Goal: Task Accomplishment & Management: Contribute content

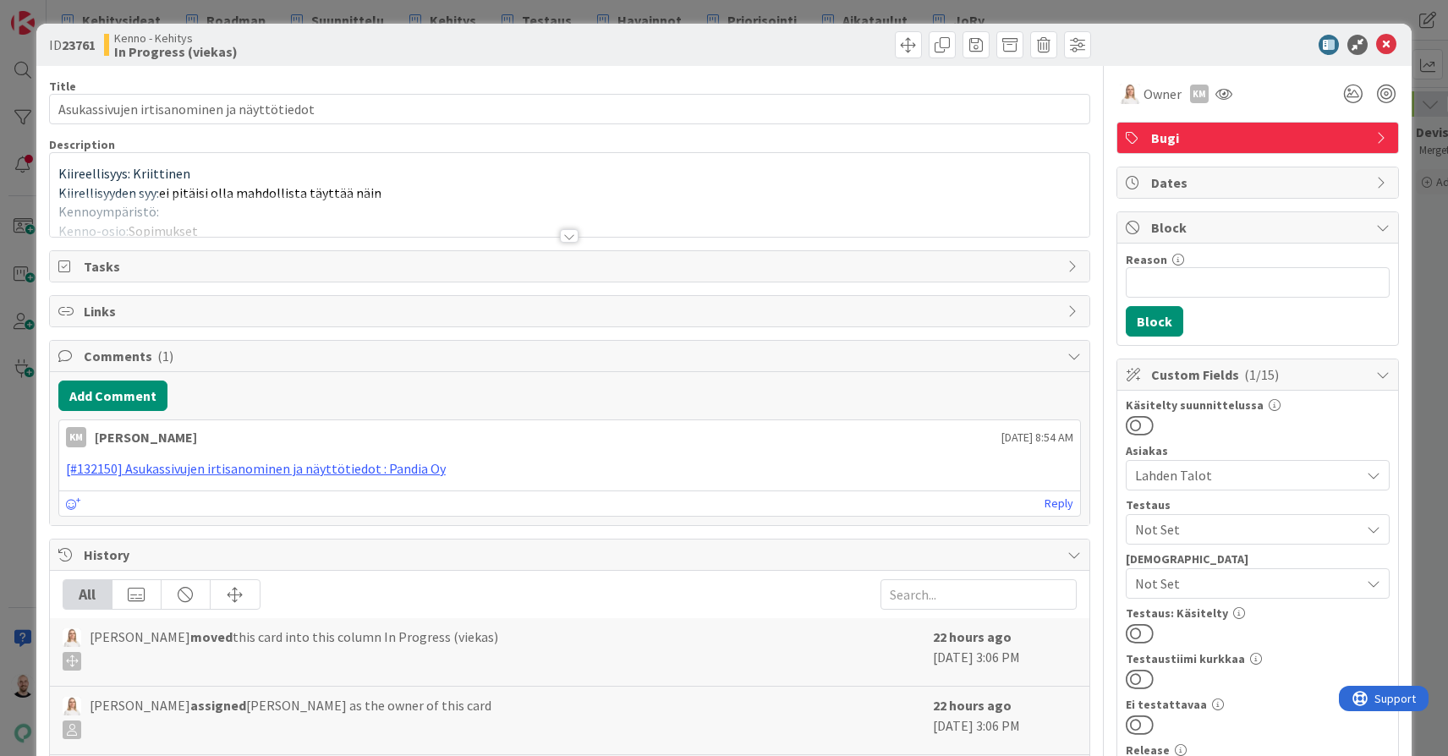
click at [574, 234] on div at bounding box center [569, 236] width 19 height 14
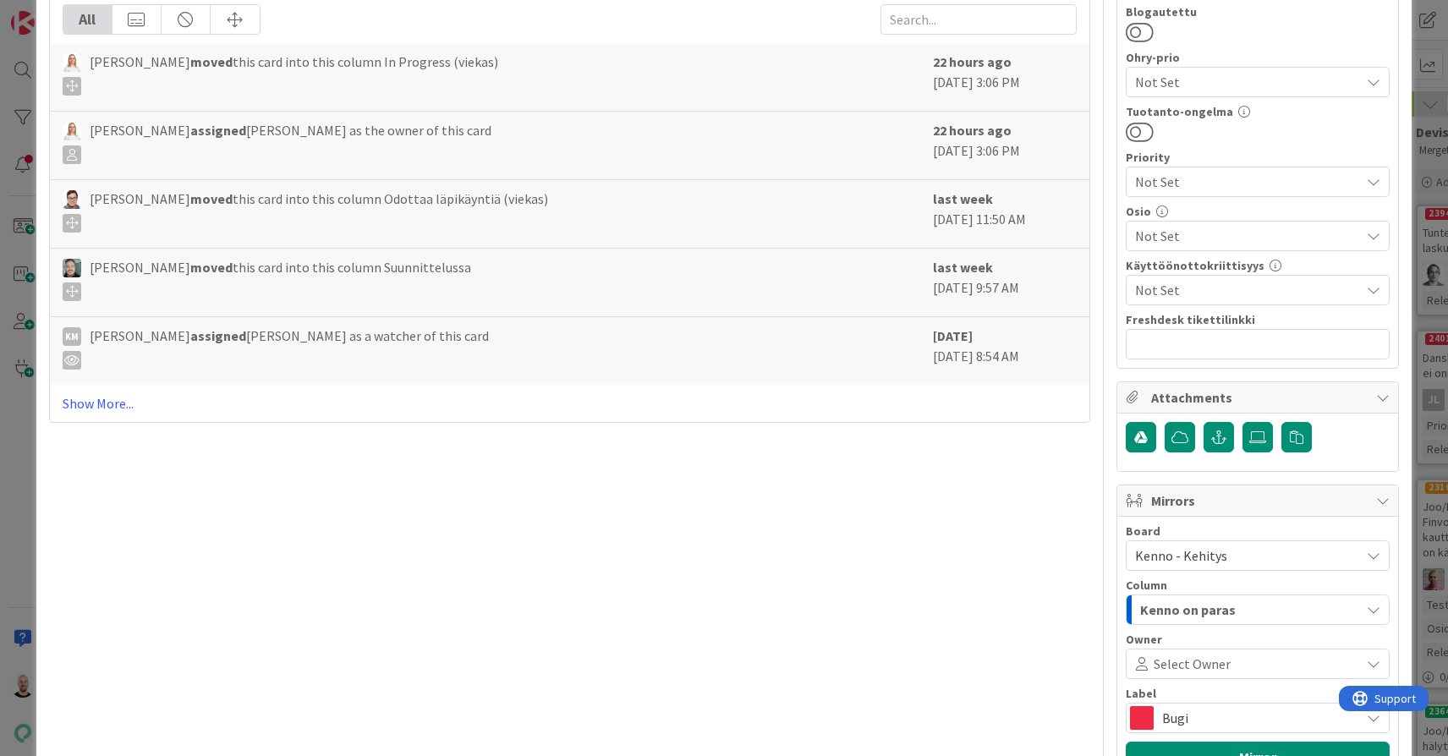
scroll to position [811, 0]
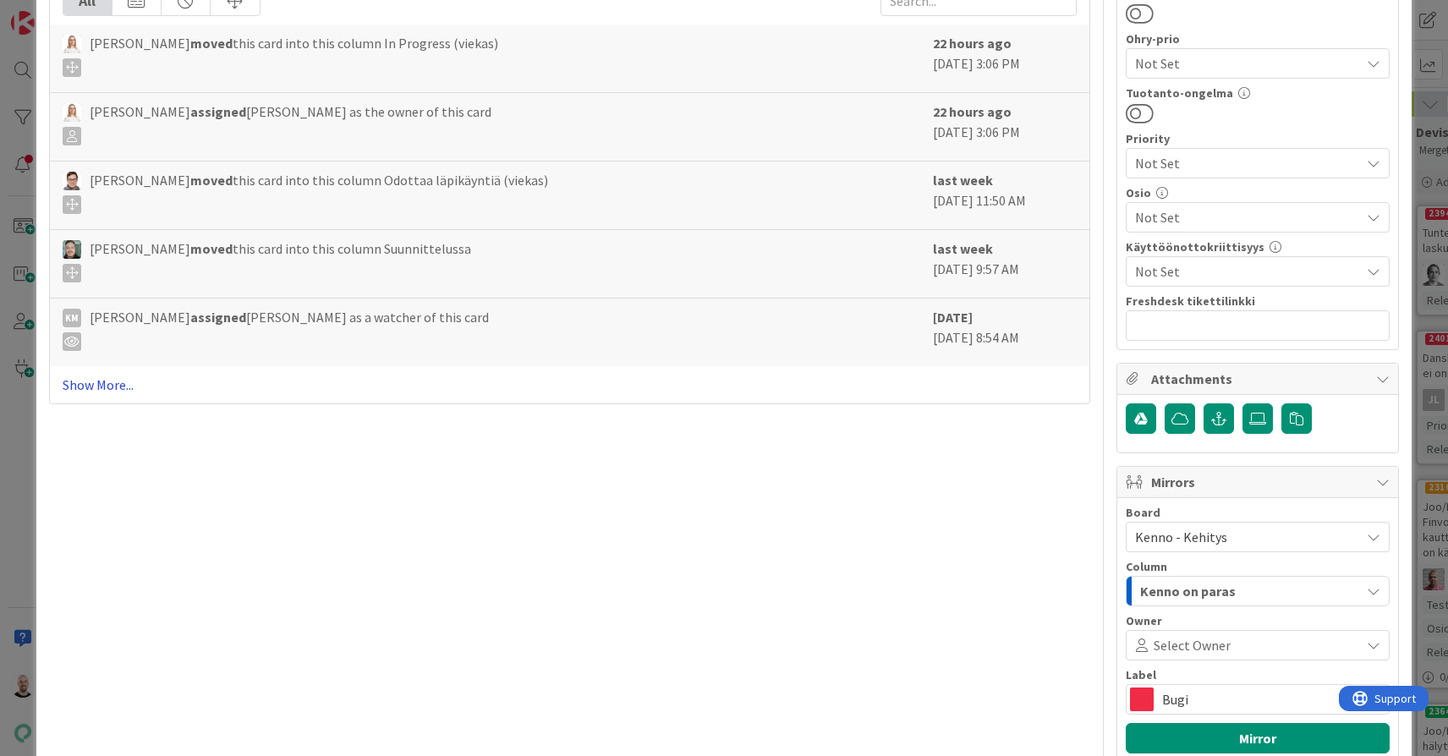
click at [112, 395] on link "Show More..." at bounding box center [570, 385] width 1014 height 20
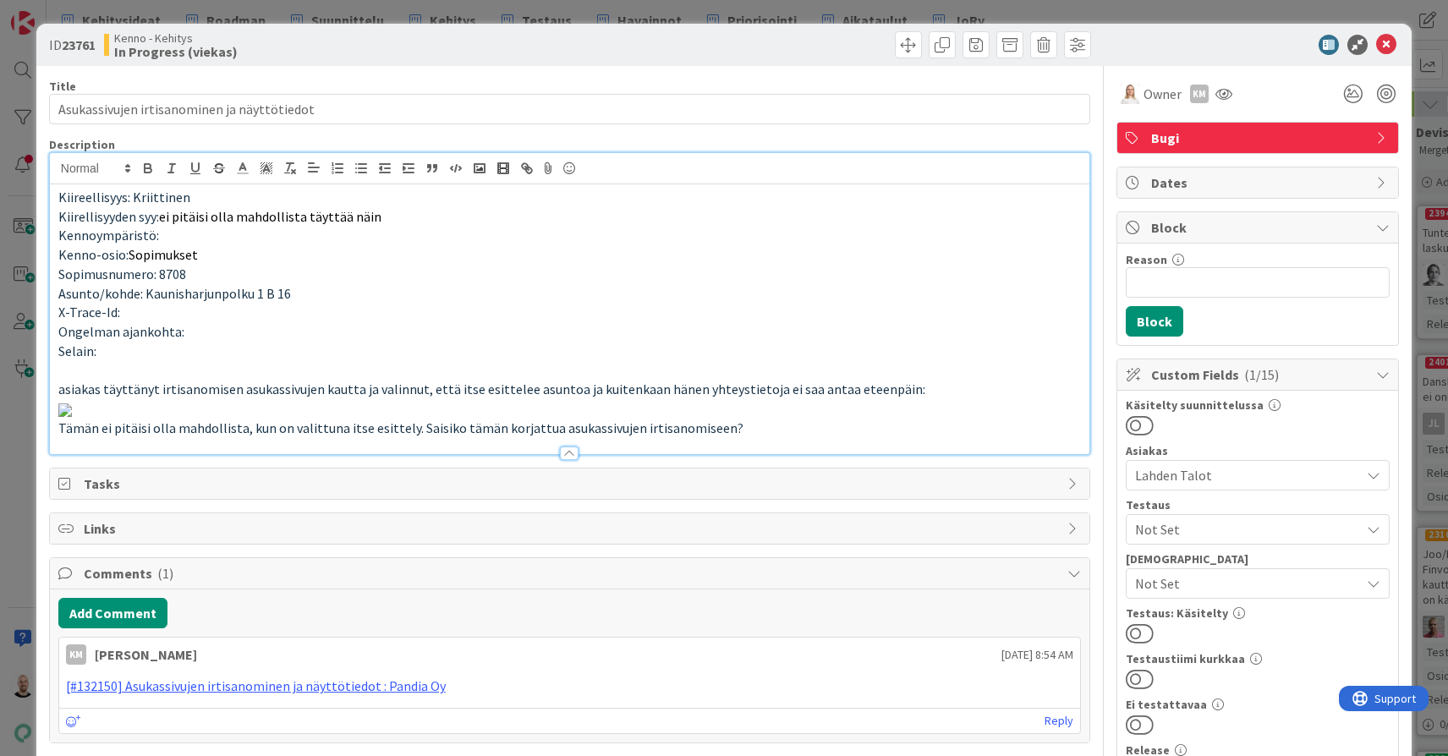
scroll to position [94, 0]
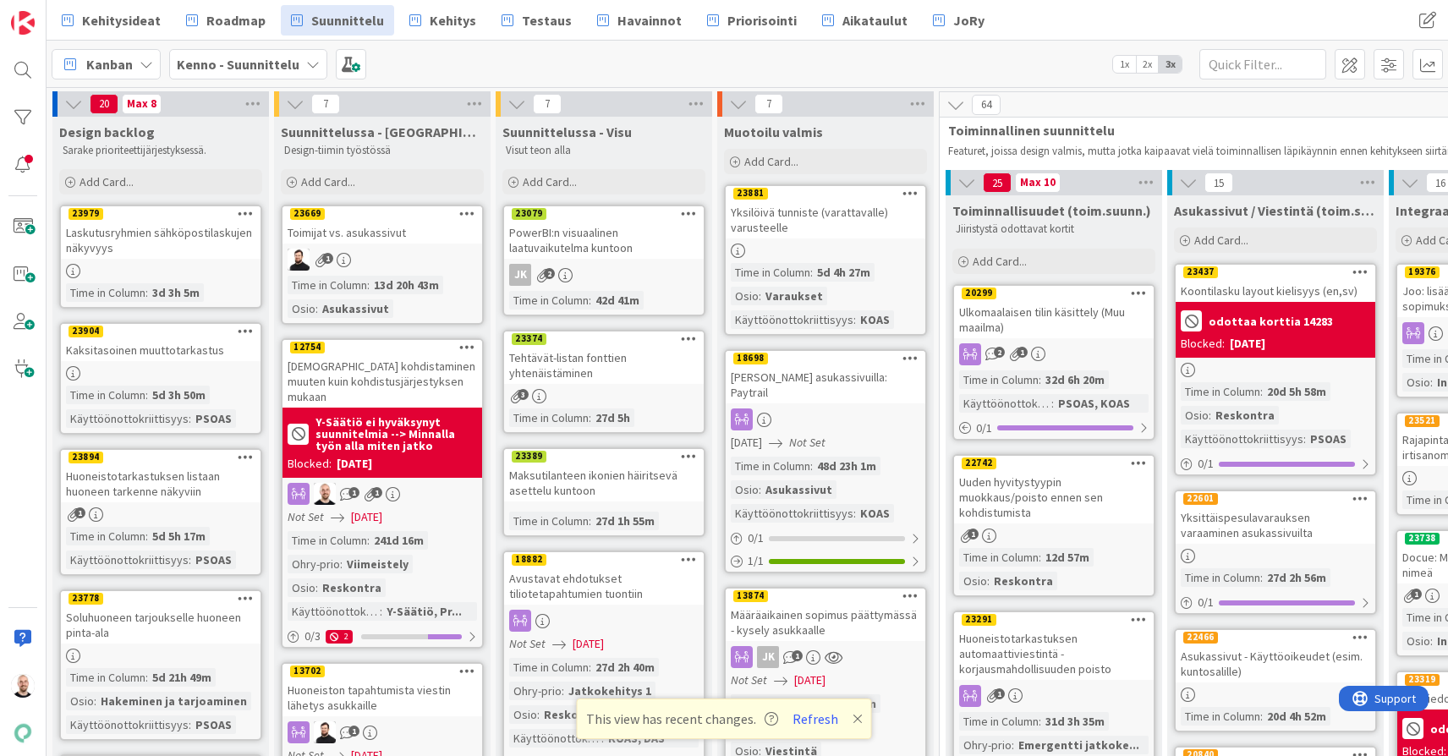
scroll to position [3, 222]
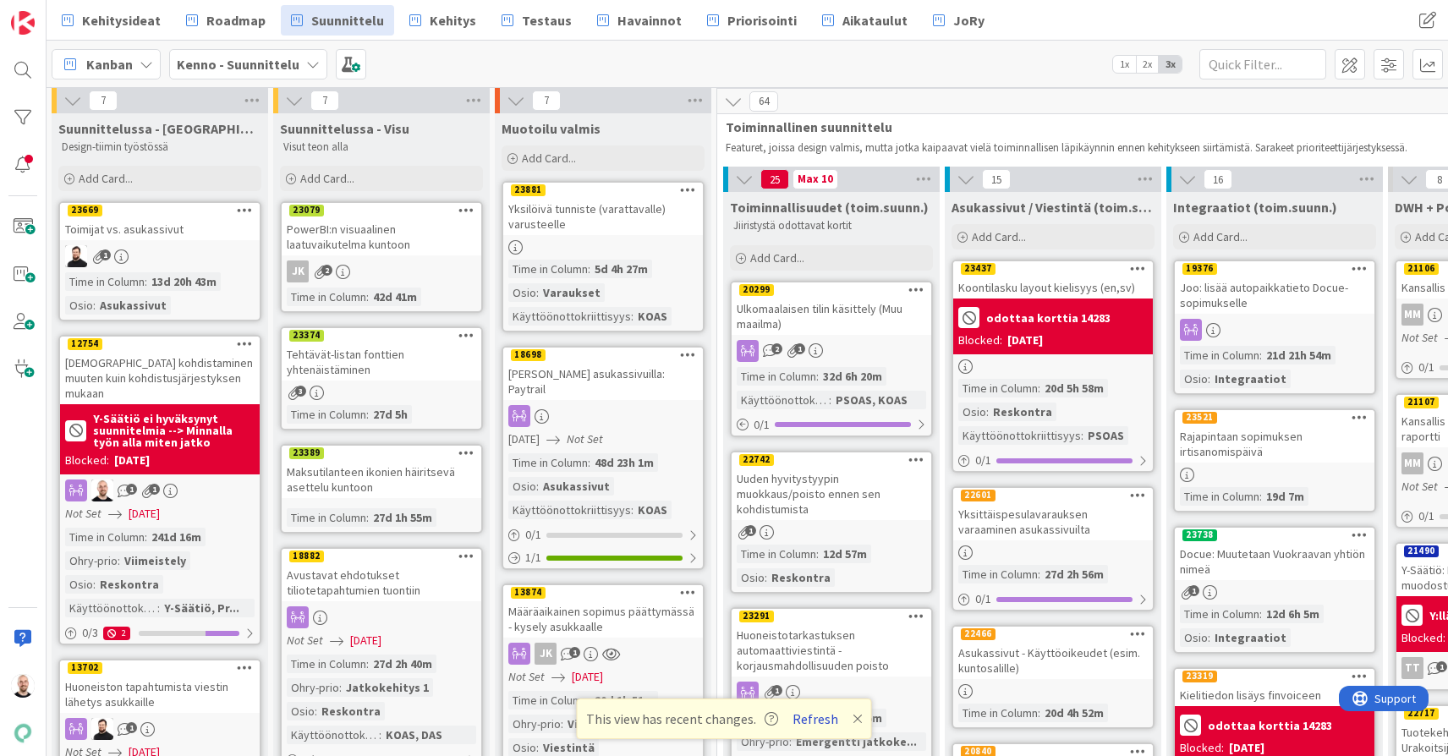
click at [811, 718] on button "Refresh" at bounding box center [815, 719] width 58 height 22
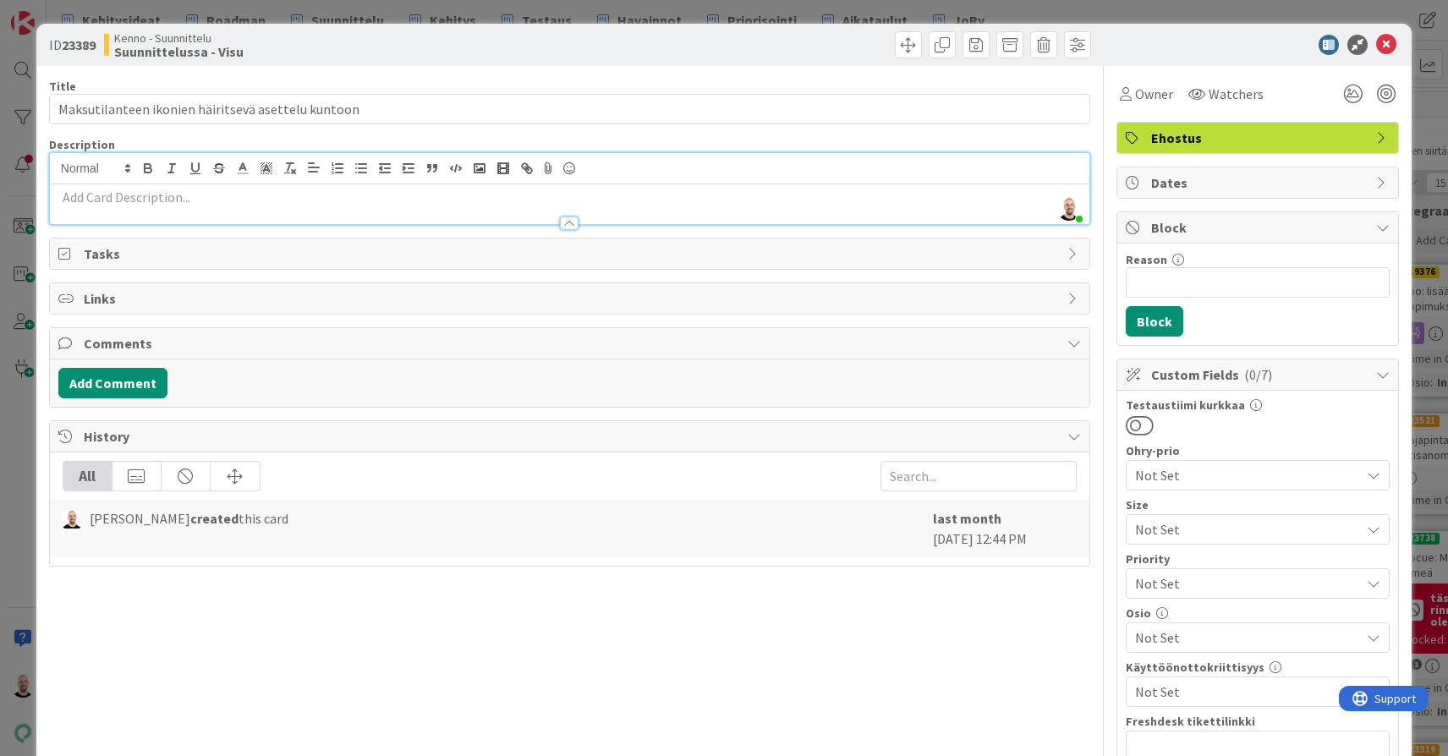
click at [575, 17] on div "ID 23389 Kenno - Suunnittelu Suunnittelussa - Visu Title 50 / 128 Maksutilantee…" at bounding box center [724, 378] width 1448 height 756
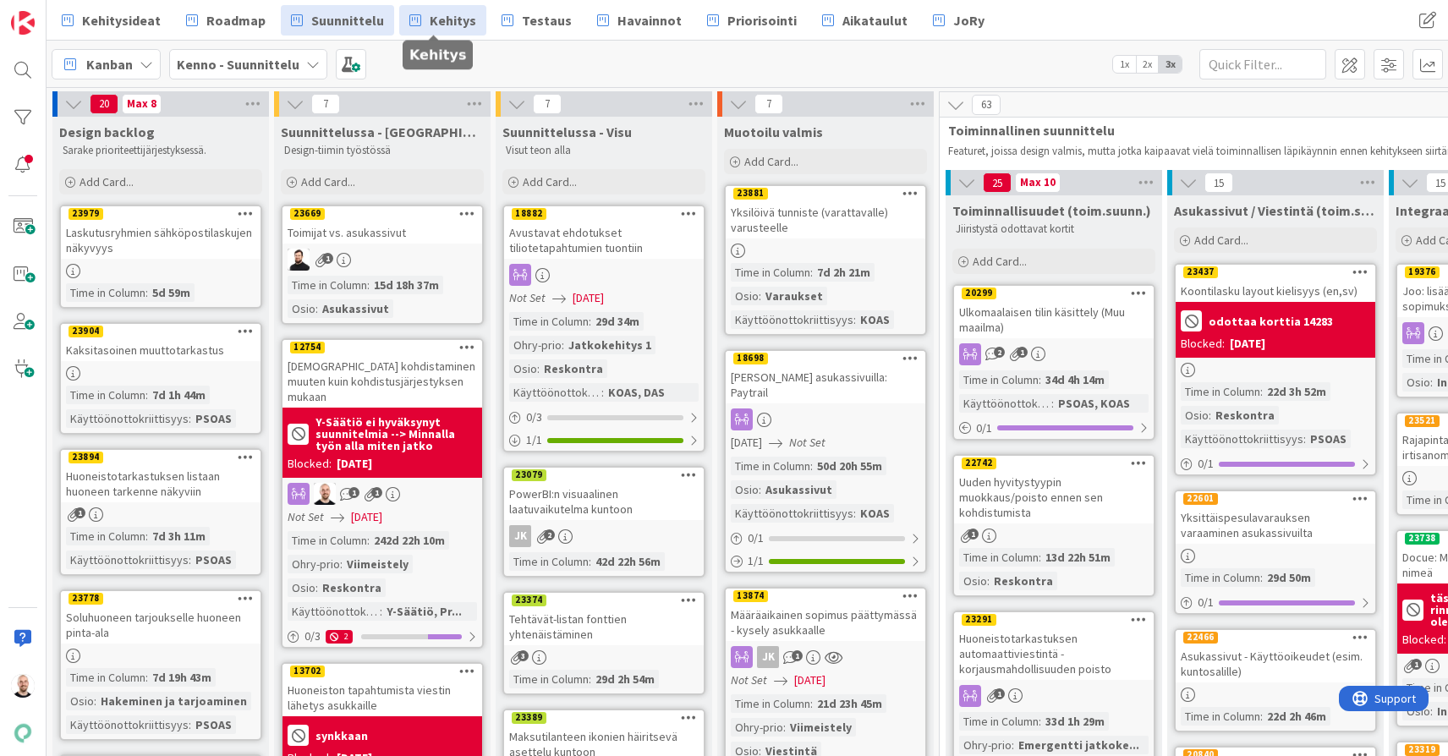
click at [452, 24] on span "Kehitys" at bounding box center [453, 20] width 47 height 20
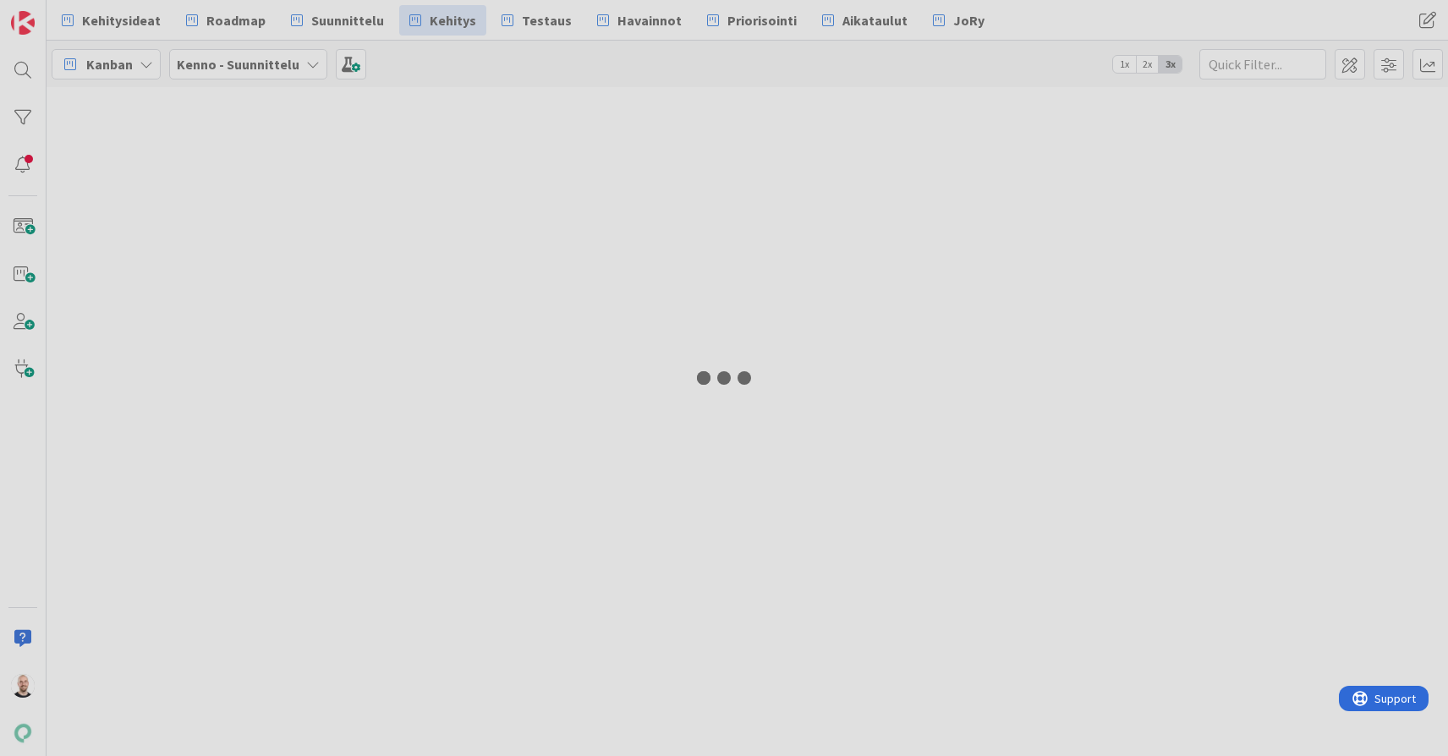
click at [629, 20] on div at bounding box center [724, 378] width 1448 height 756
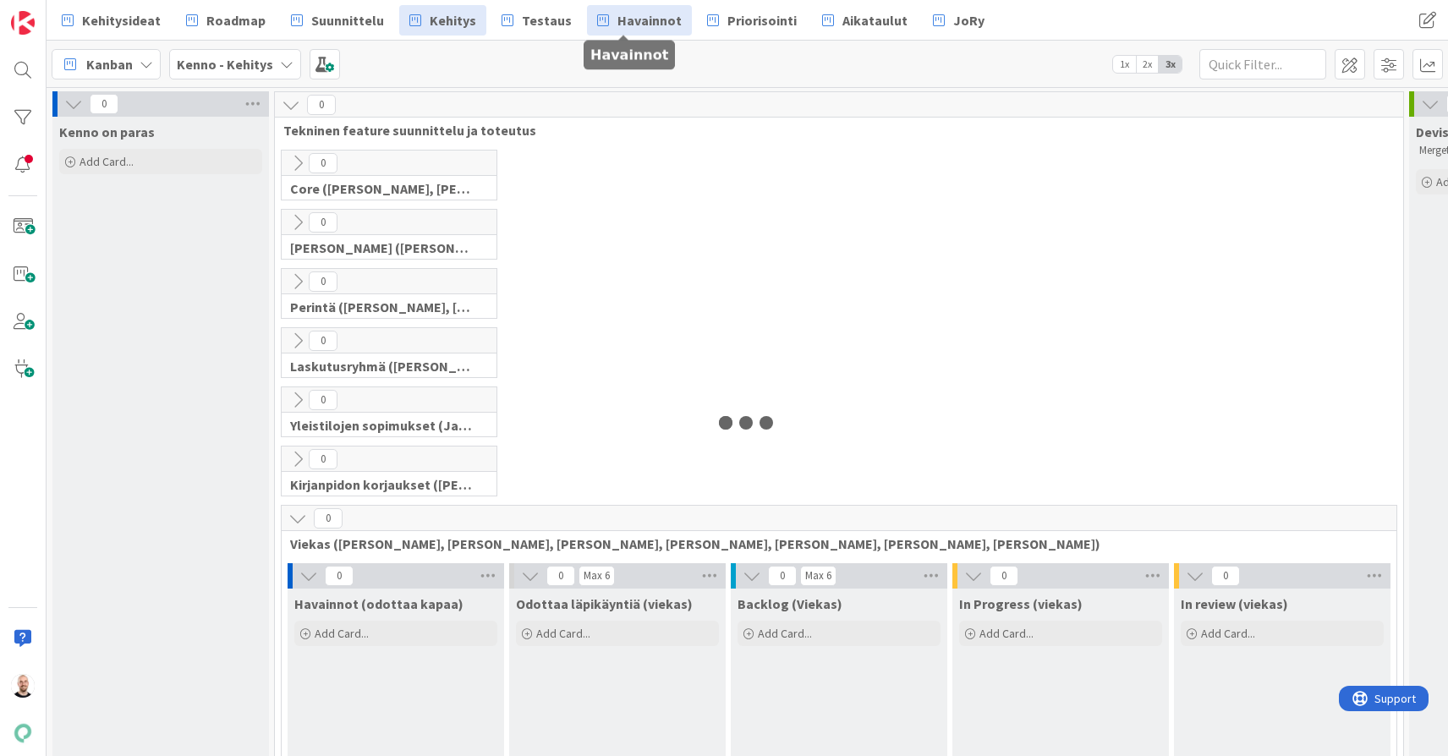
click at [633, 19] on span "Havainnot" at bounding box center [649, 20] width 64 height 20
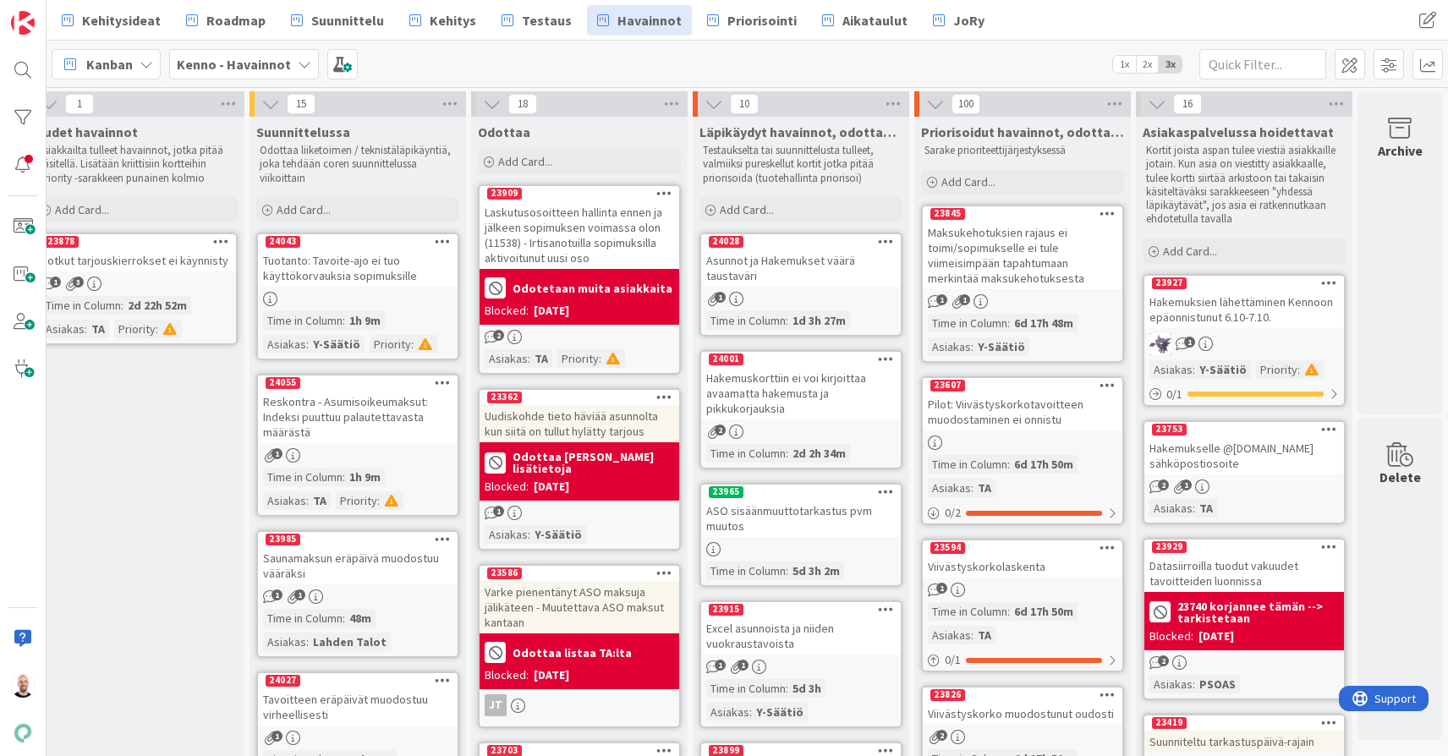
scroll to position [0, 25]
click at [820, 211] on div "Add Card..." at bounding box center [800, 209] width 203 height 25
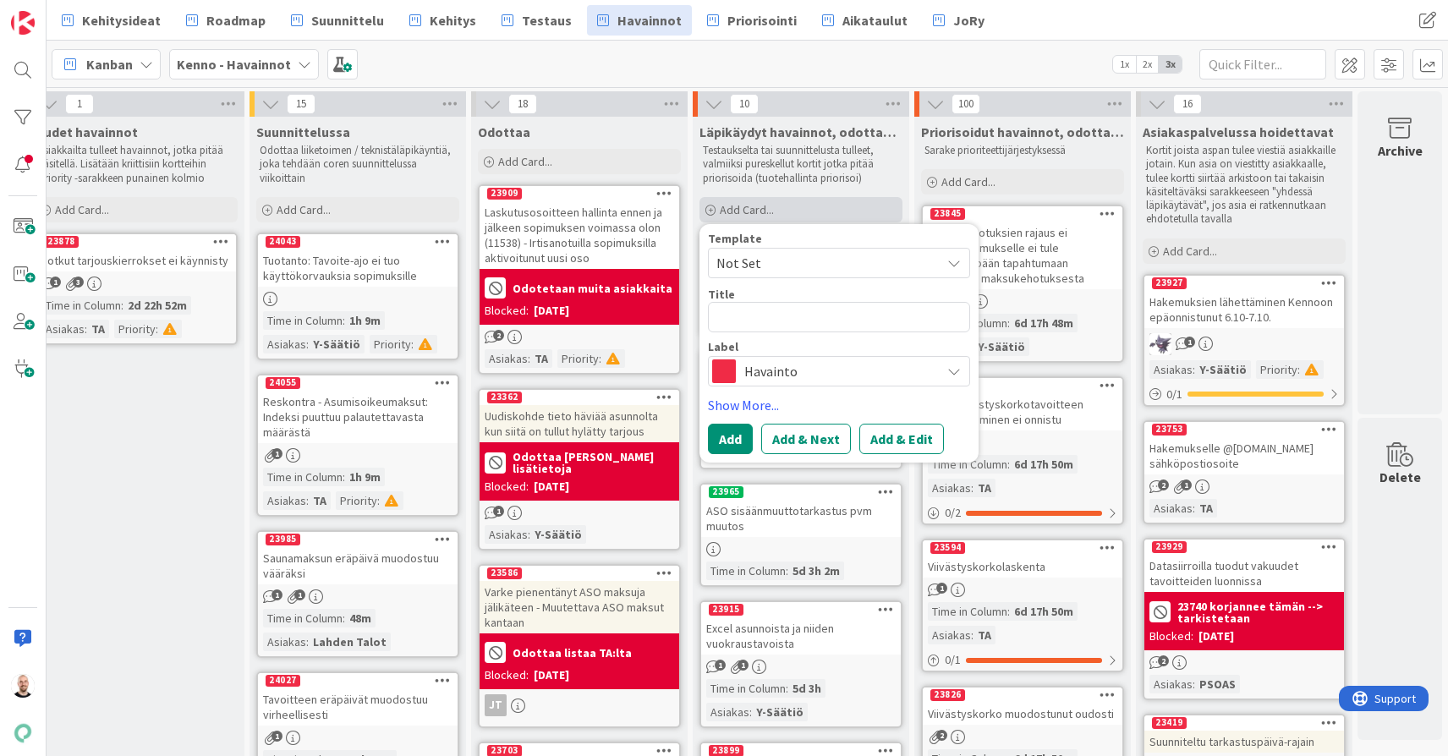
type textarea "x"
type textarea "M"
type textarea "x"
type textarea "Ma"
type textarea "x"
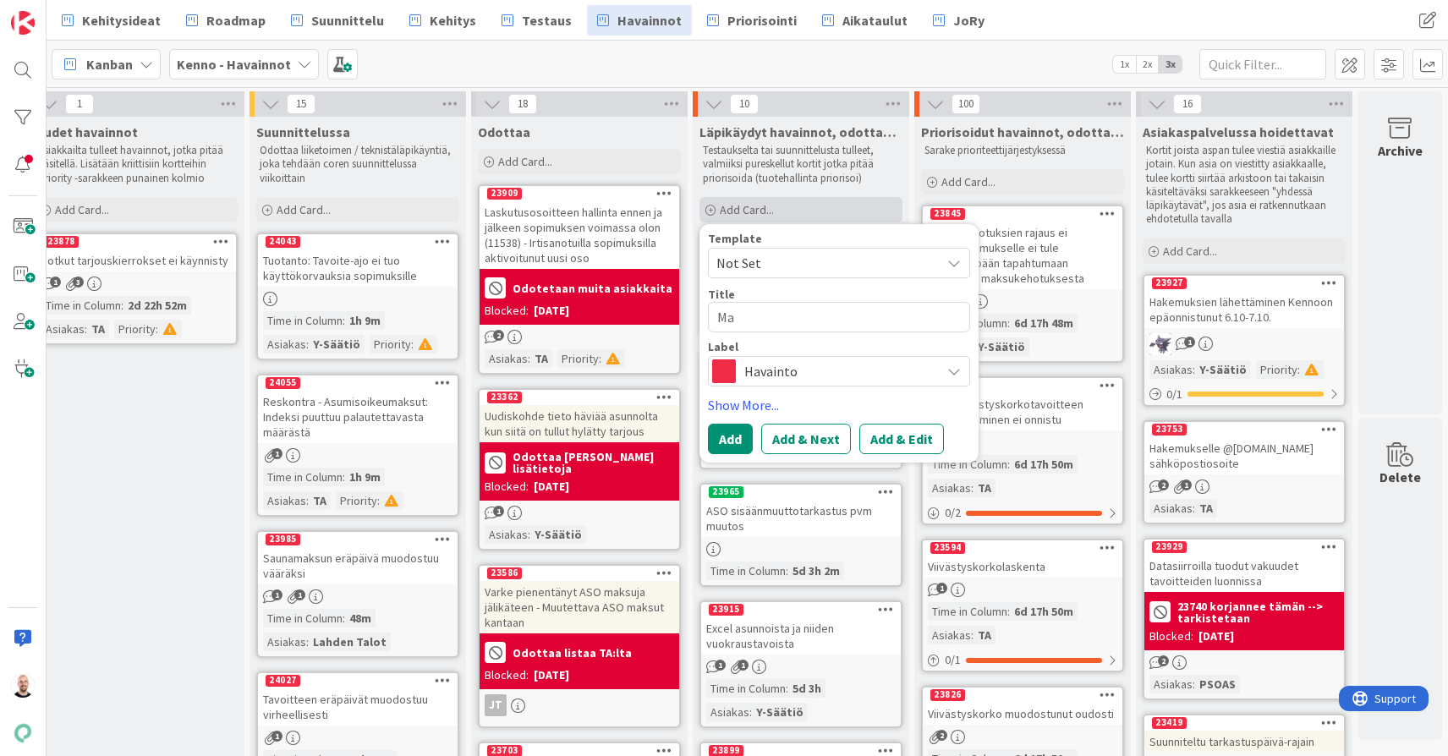
type textarea "Mas"
type textarea "x"
type textarea "Mass"
type textarea "x"
type textarea "Massa"
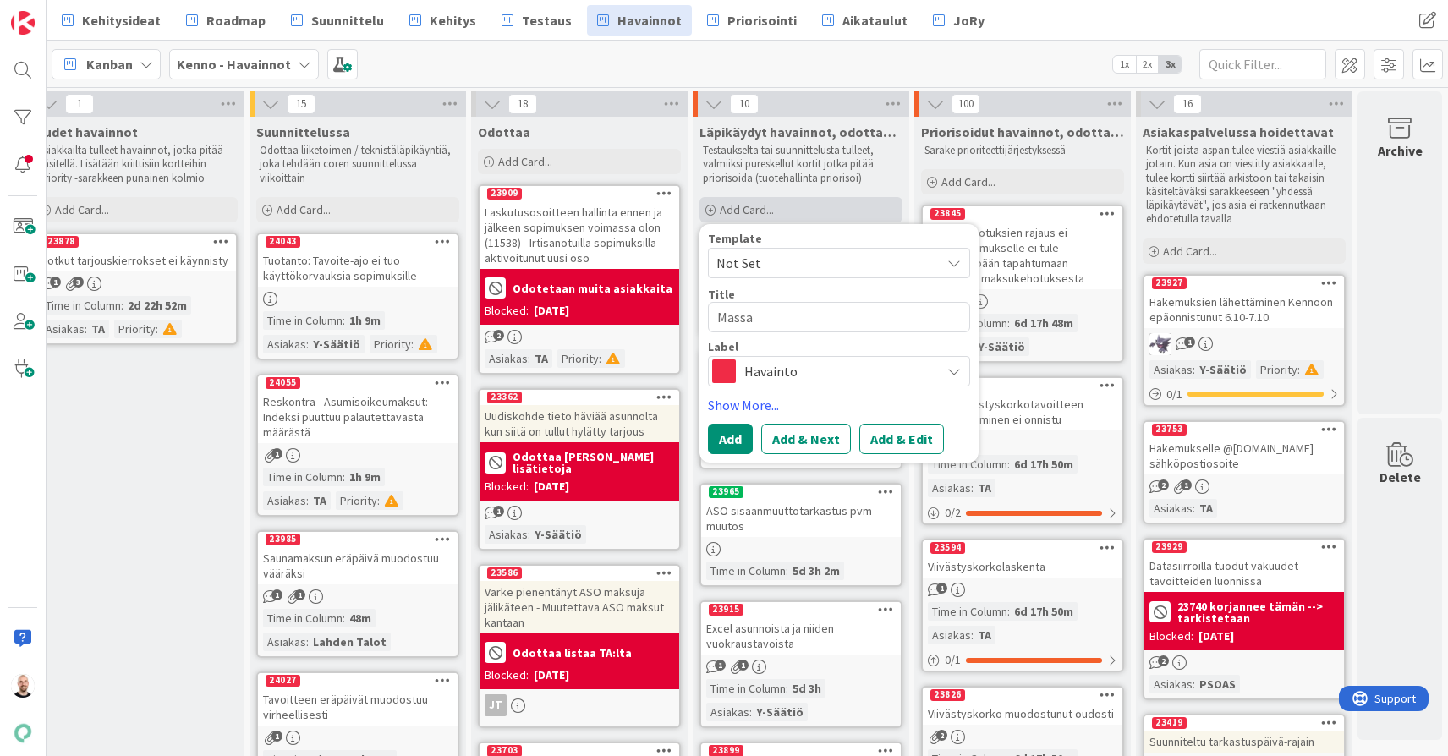
type textarea "x"
type textarea "Massas"
type textarea "x"
type textarea "Massasä"
type textarea "x"
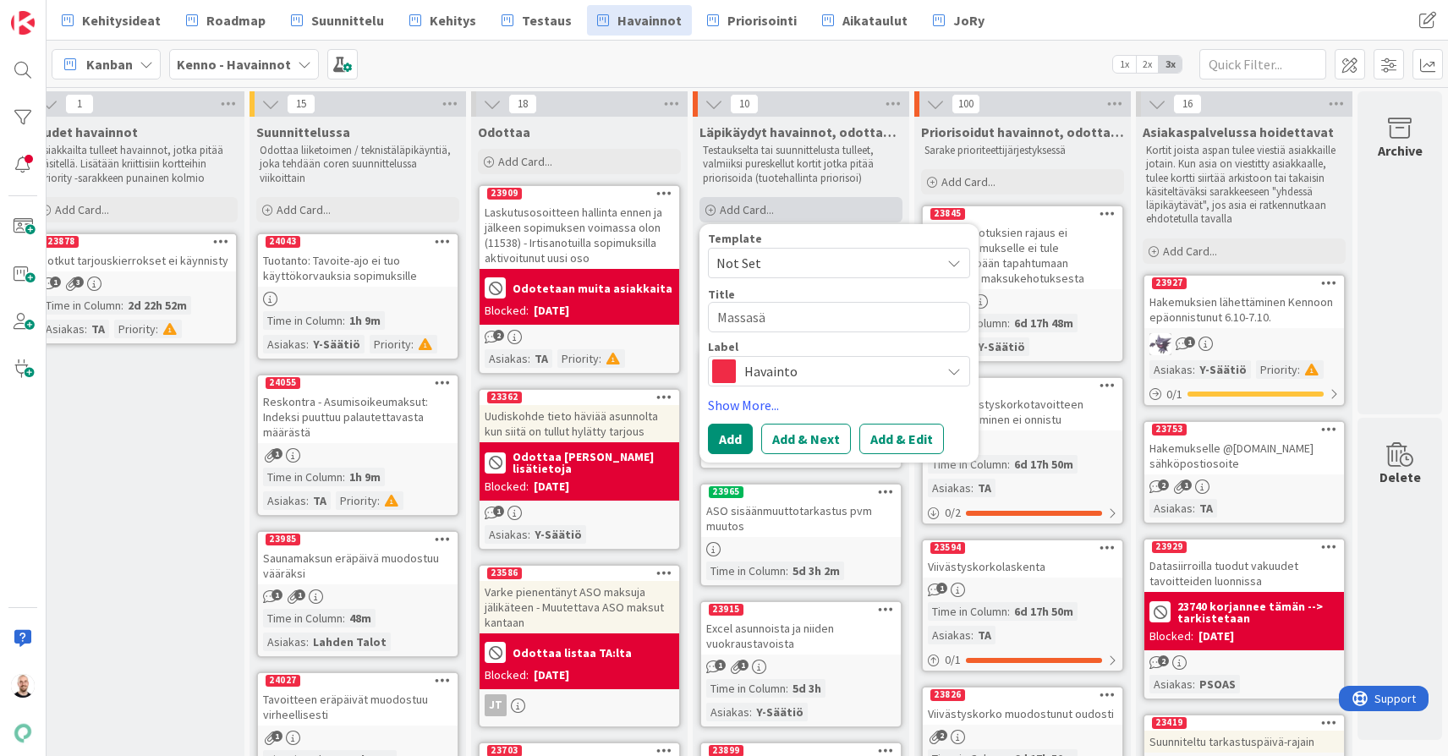
type textarea "Massasäh"
type textarea "x"
type textarea "Massasähk"
type textarea "x"
type textarea "Massasähkö"
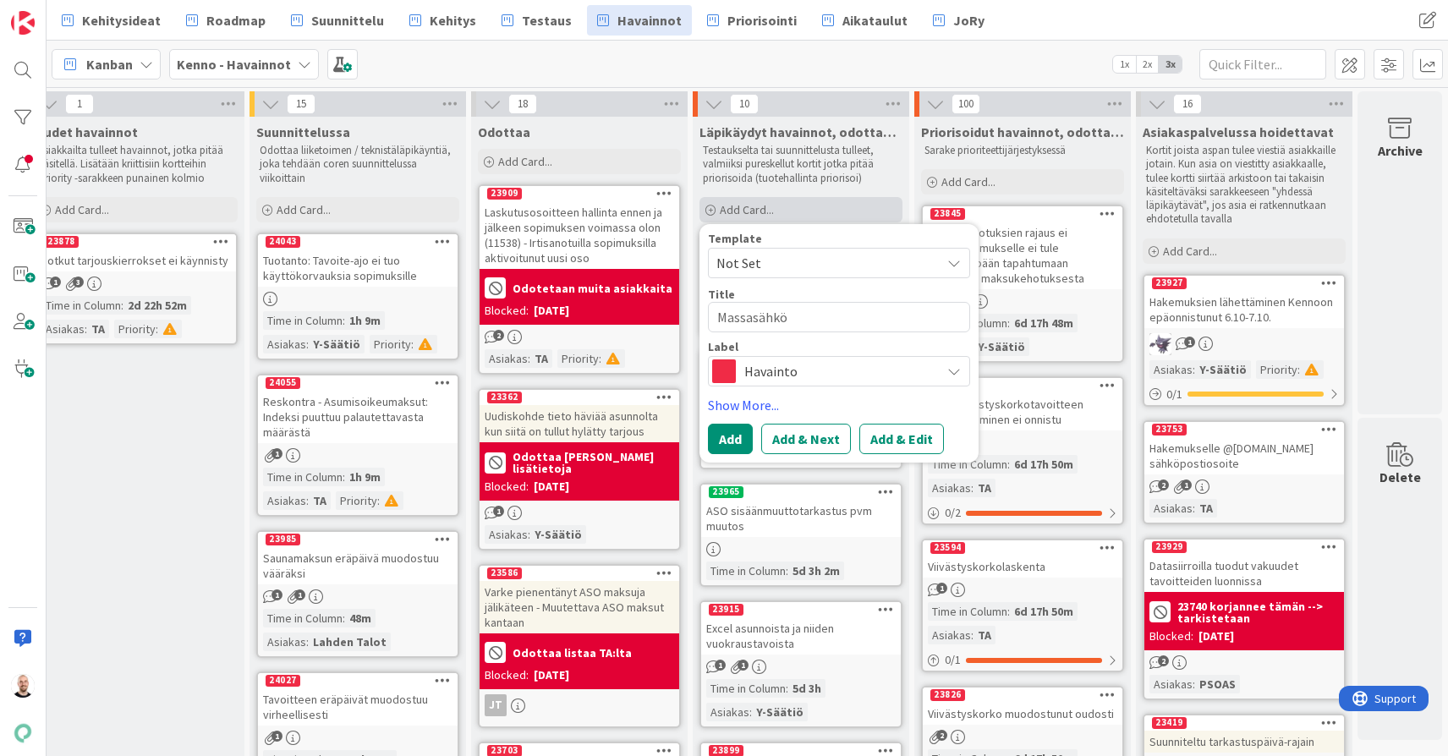
type textarea "x"
type textarea "Massasähköp"
type textarea "x"
type textarea "Massasähköpo"
type textarea "x"
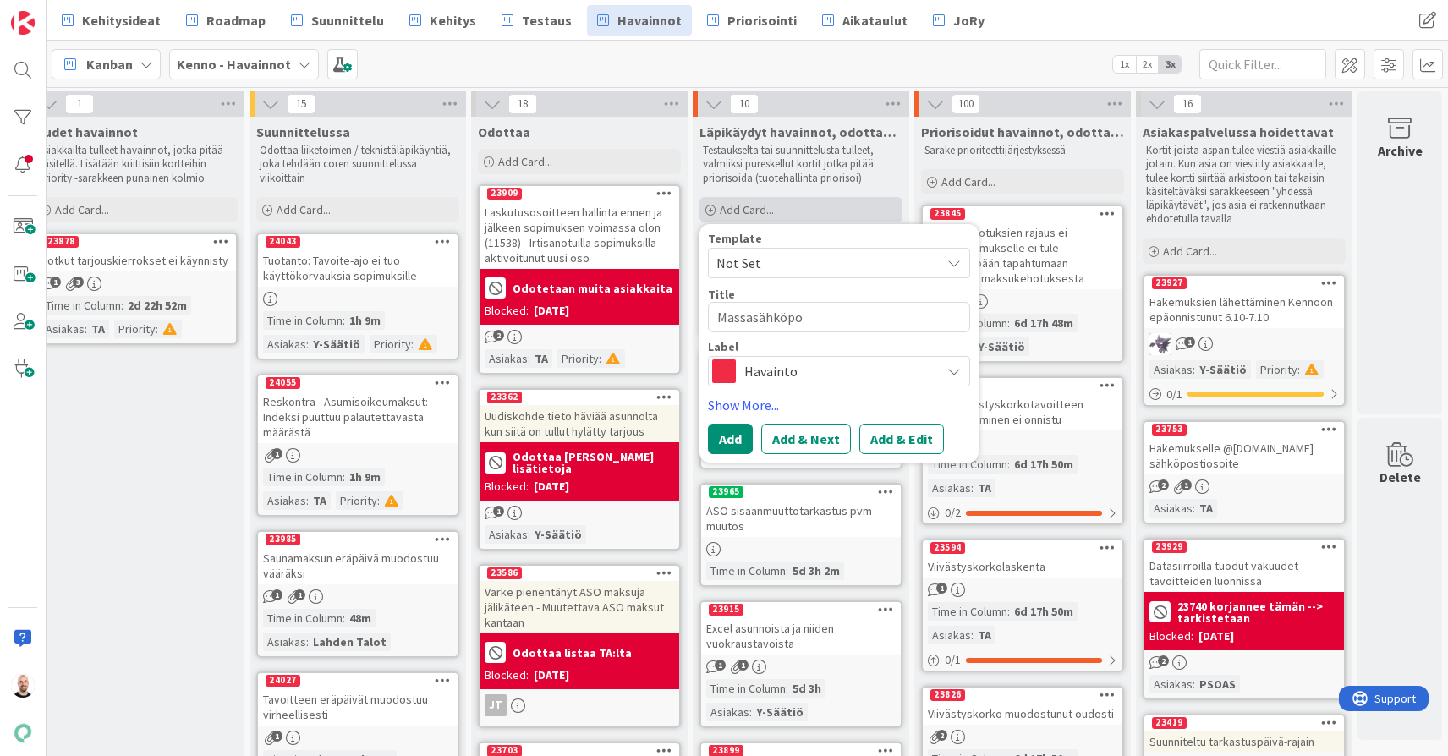
type textarea "Massasähköpos"
type textarea "x"
type textarea "Massasähköpost"
type textarea "x"
type textarea "Massasähköposti"
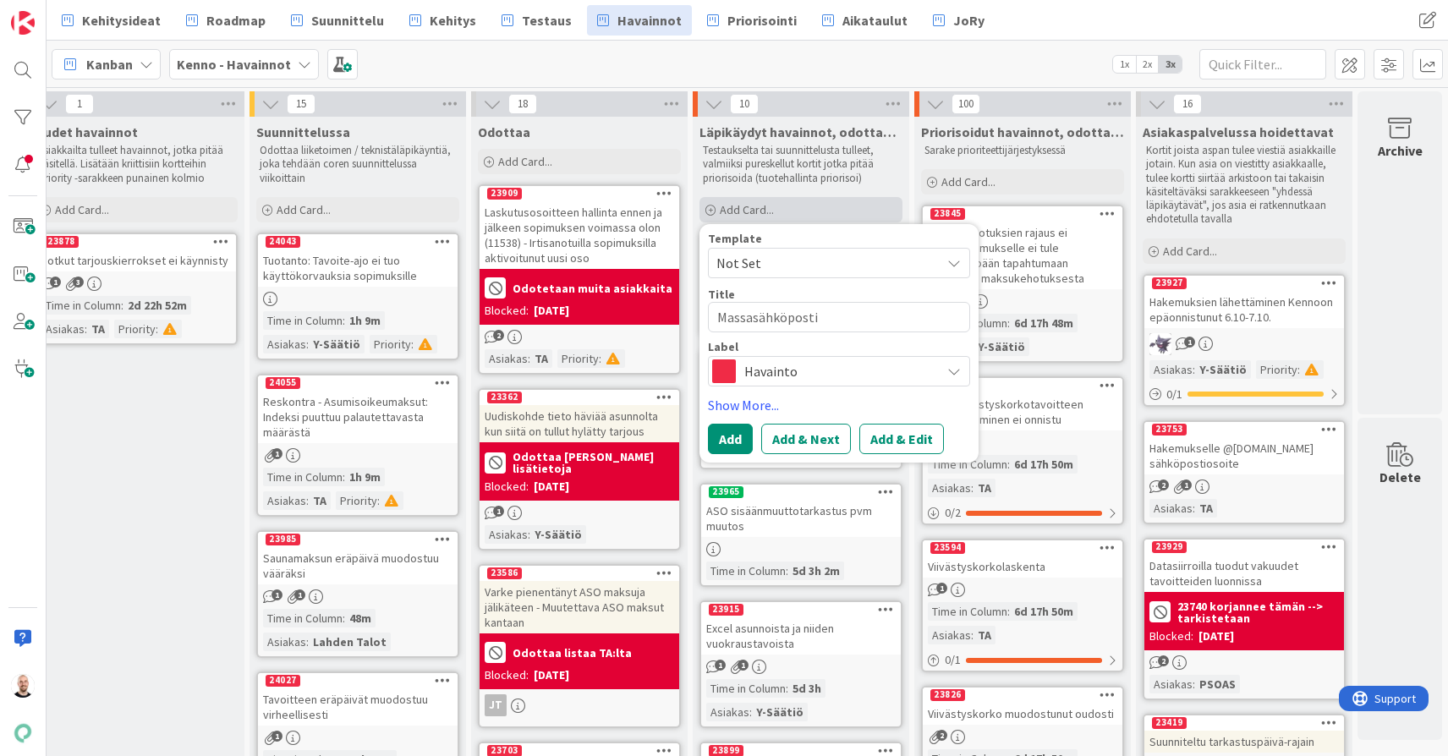
type textarea "x"
type textarea "Massasähköpostie"
type textarea "x"
type textarea "Massasähköpostien"
type textarea "x"
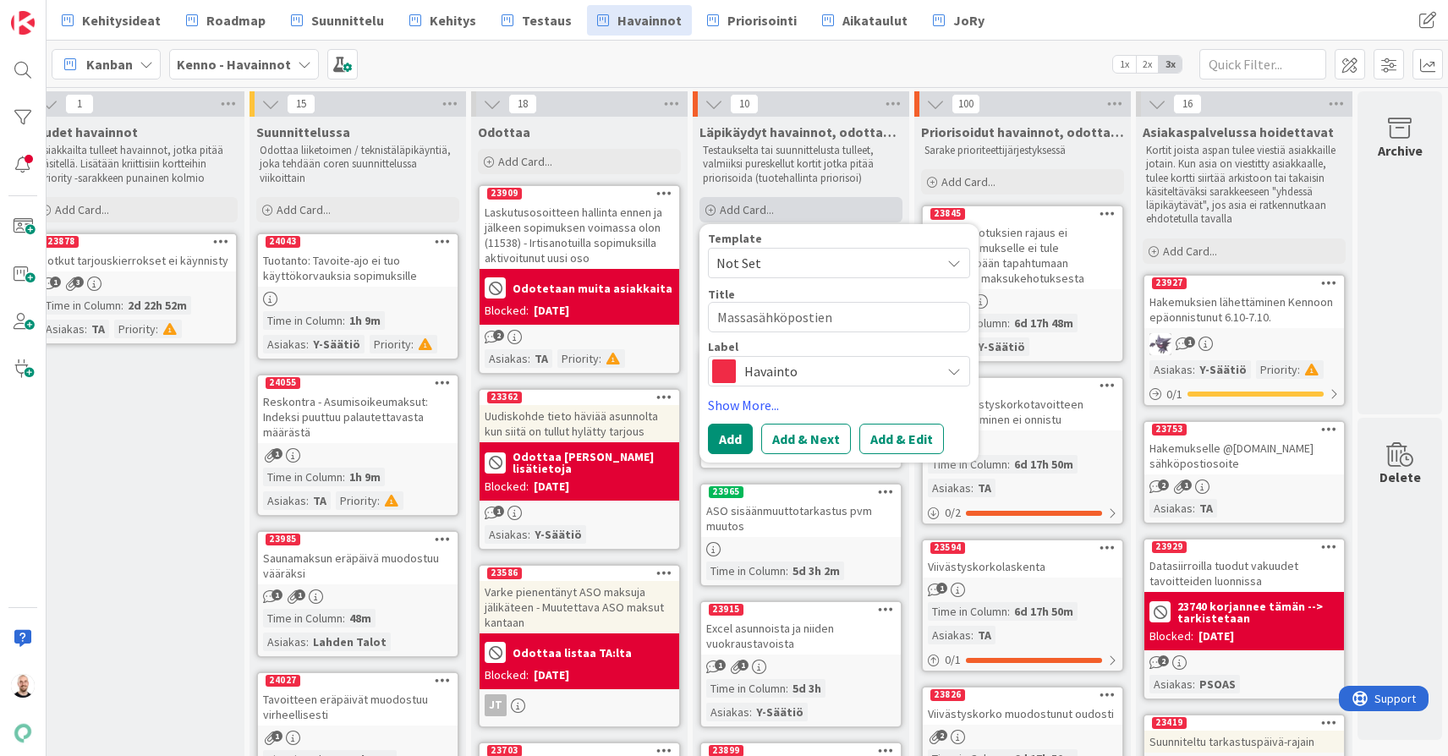
type textarea "Massasähköpostien"
type textarea "x"
type textarea "Massasähköpostien l"
type textarea "x"
type textarea "Massasähköpostien lä"
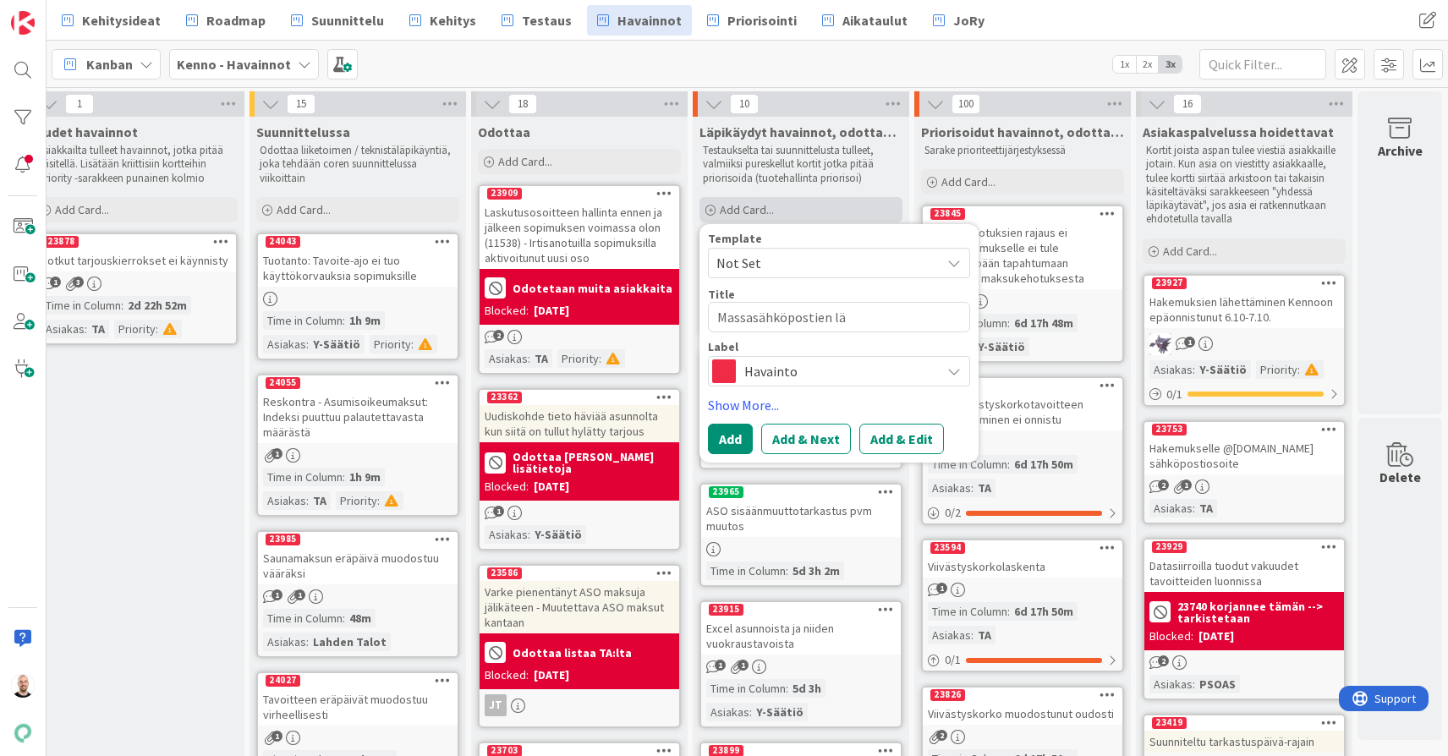
type textarea "x"
type textarea "Massasähköpostien läh"
type textarea "x"
type textarea "Massasähköpostien lähe"
type textarea "x"
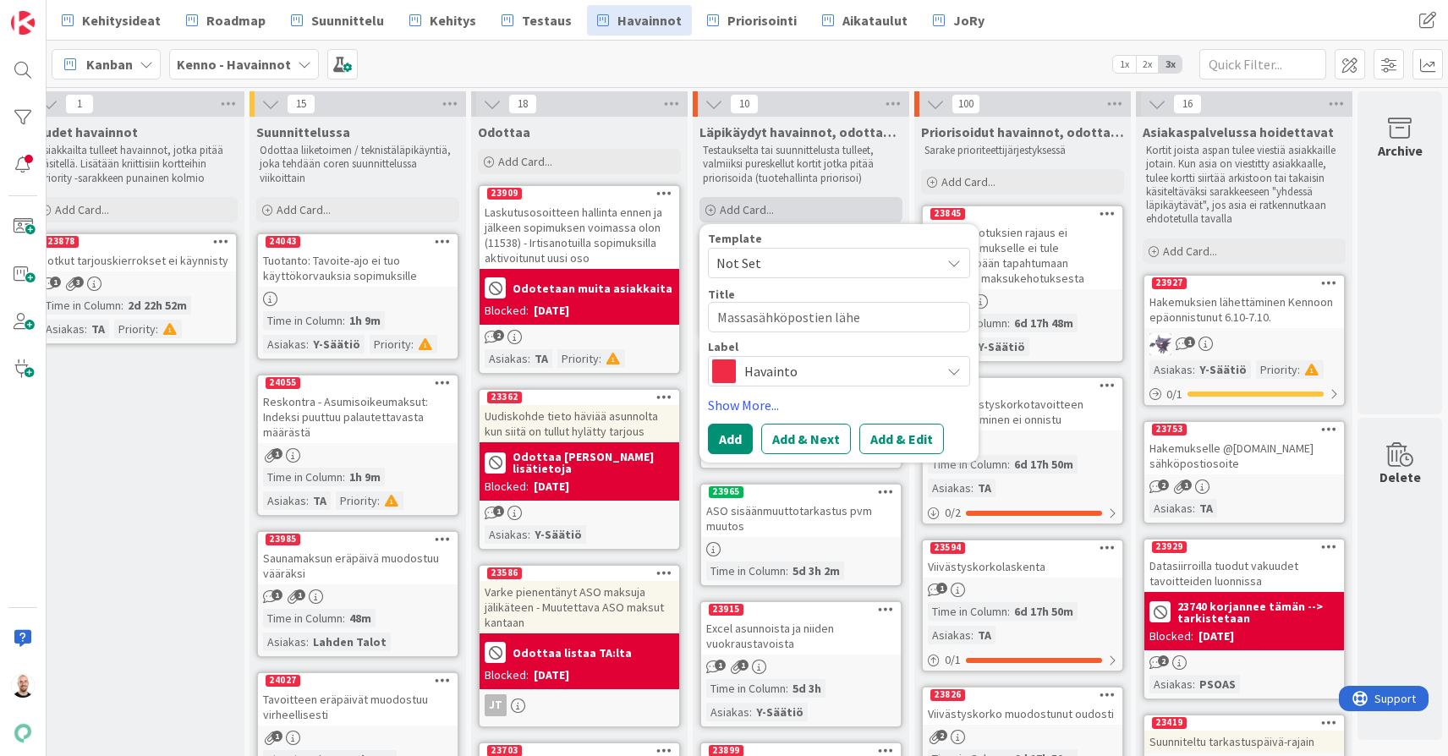
type textarea "Massasähköpostien lähet"
type textarea "x"
type textarea "Massasähköpostien lähett"
type textarea "x"
type textarea "Massasähköpostien lähettä"
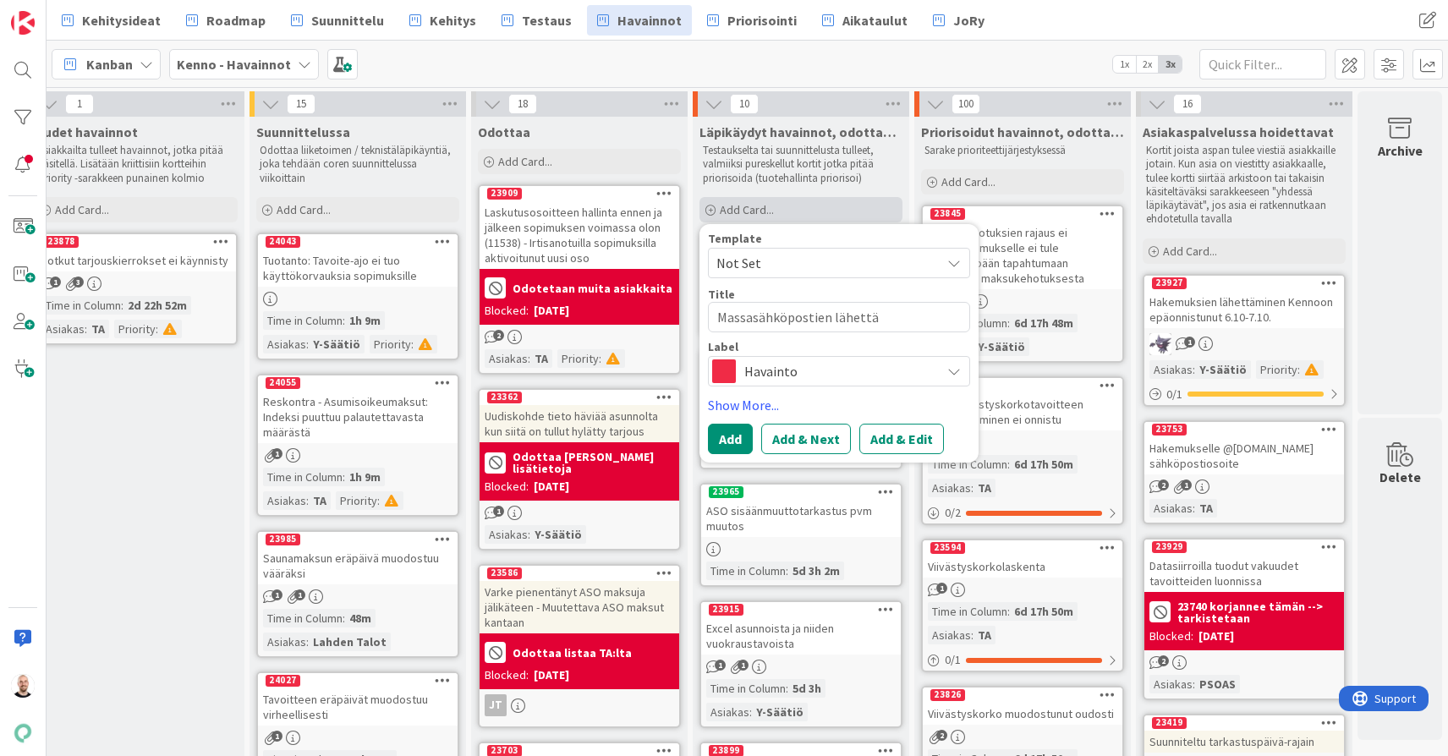
type textarea "x"
type textarea "Massasähköpostien lähettäm"
type textarea "x"
type textarea "Massasähköpostien lähettämi"
type textarea "x"
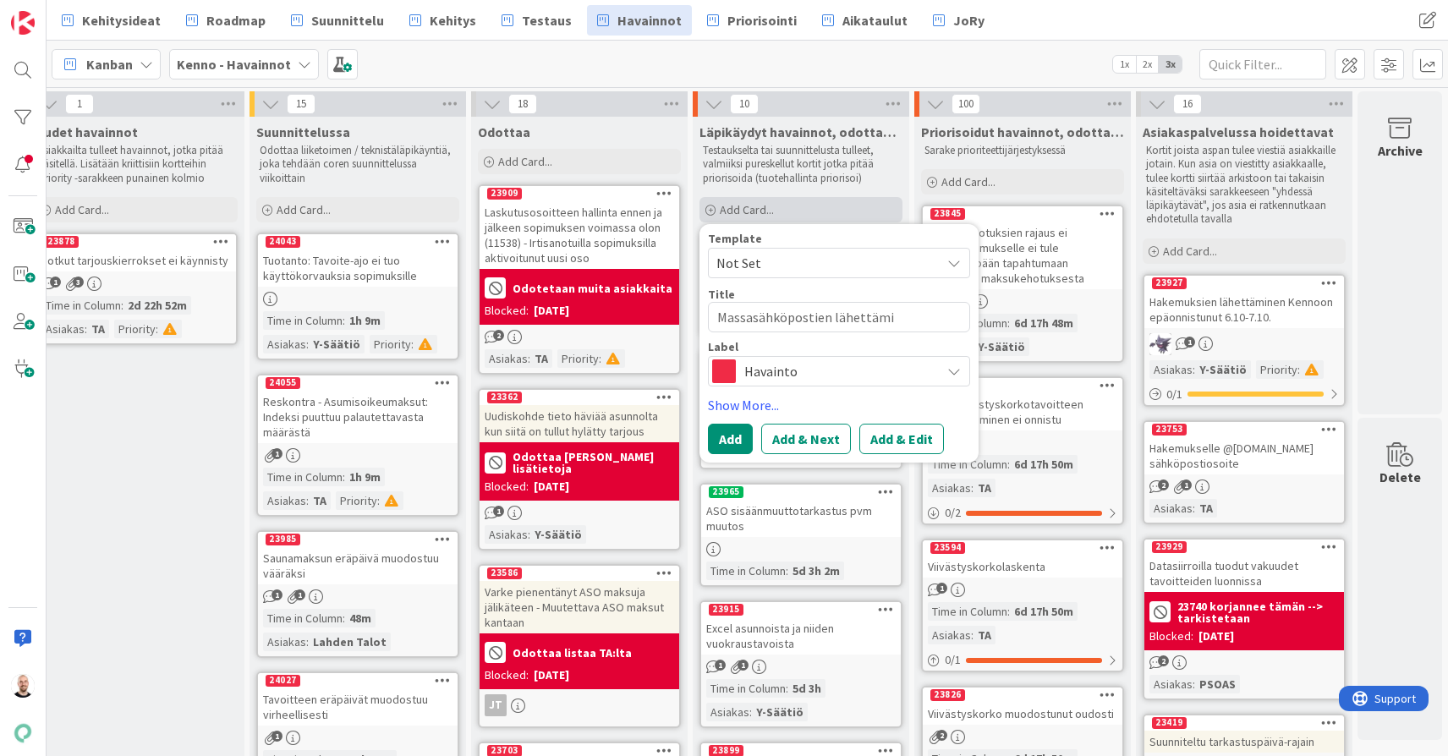
type textarea "Massasähköpostien lähettämin"
type textarea "x"
type textarea "Massasähköpostien lähettämine"
type textarea "x"
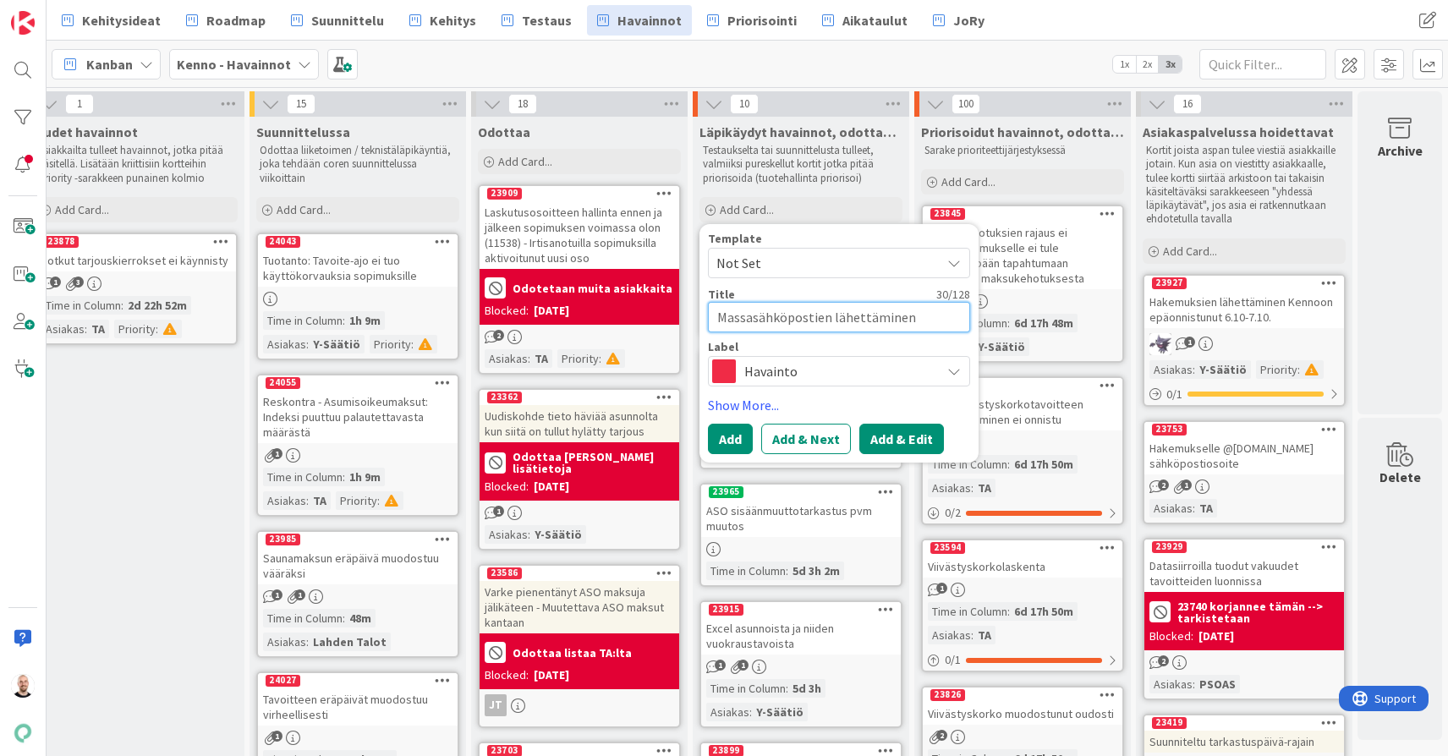
type textarea "Massasähköpostien lähettäminen"
click at [890, 436] on button "Add & Edit" at bounding box center [901, 439] width 85 height 30
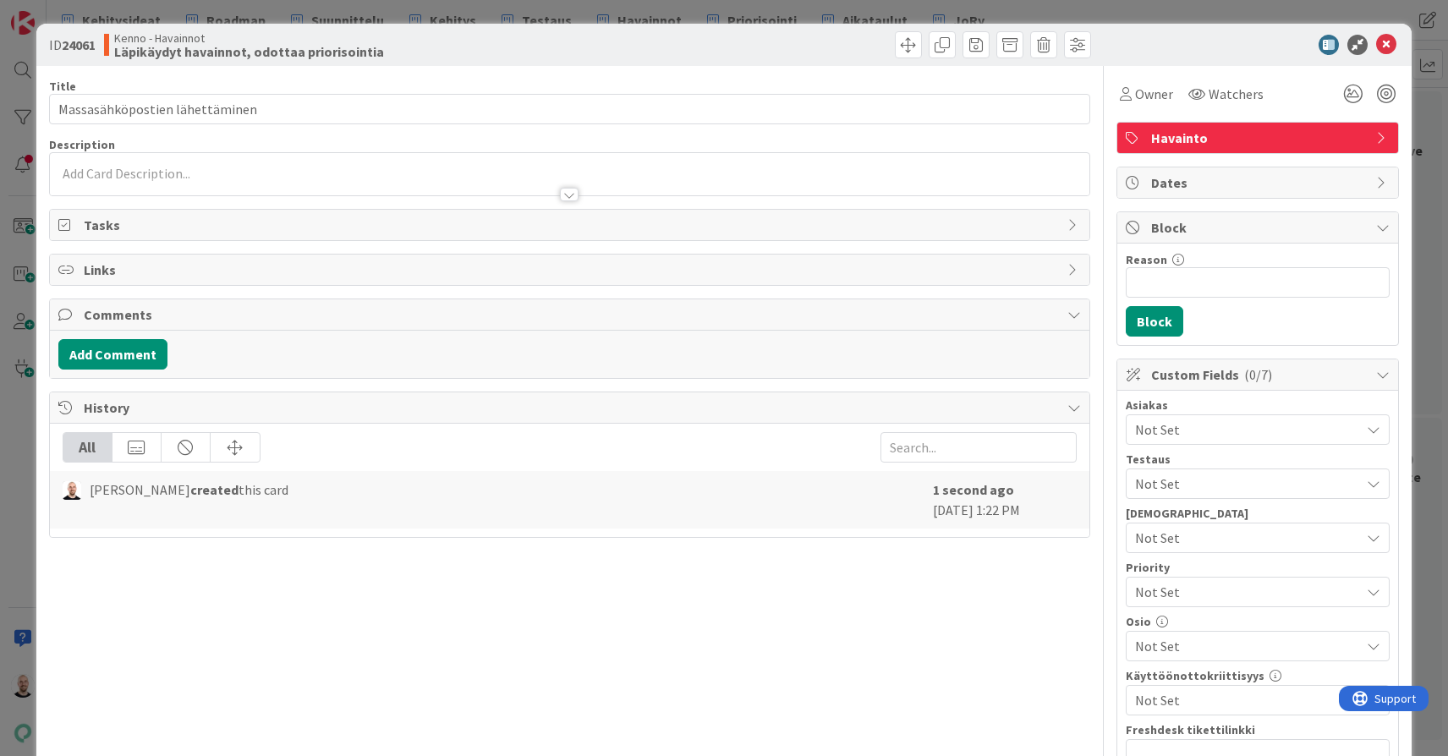
click at [572, 195] on div at bounding box center [569, 195] width 19 height 14
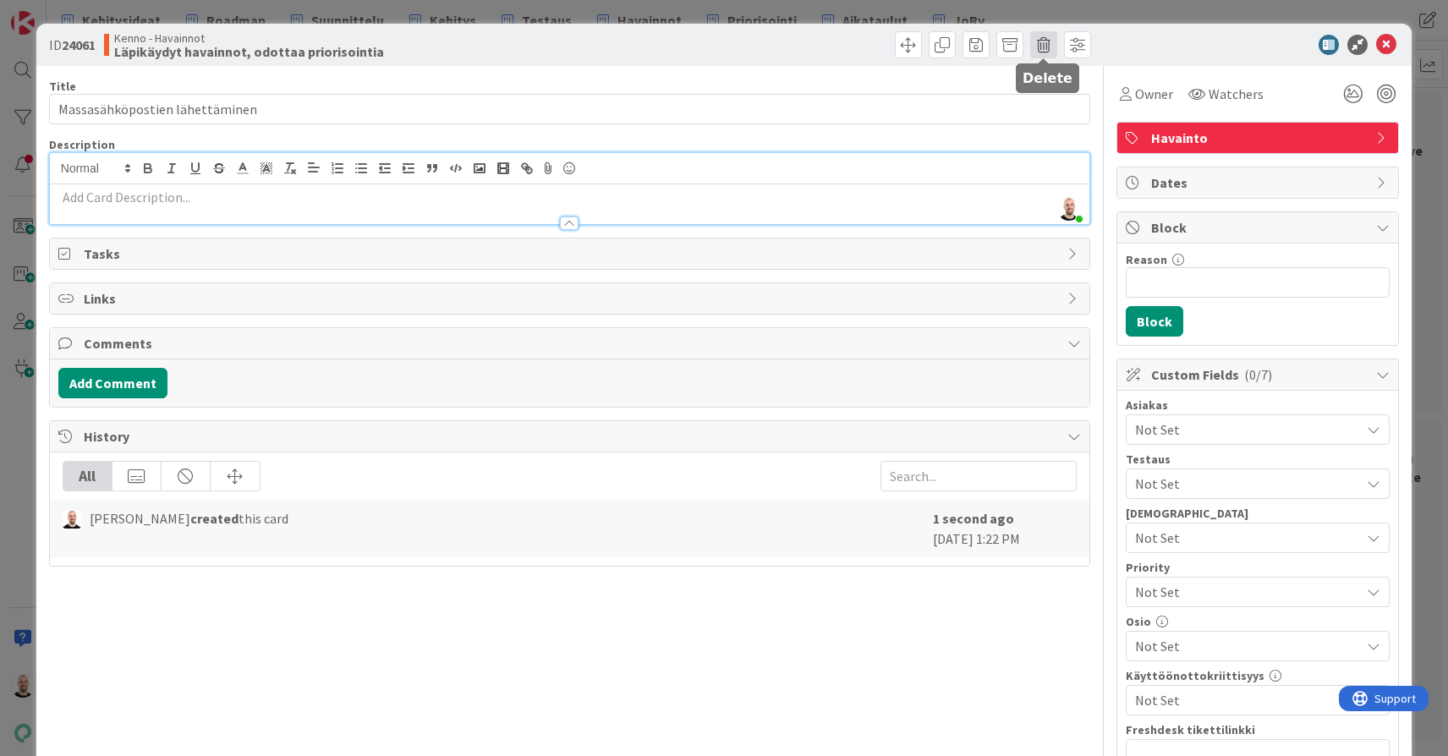
click at [1047, 43] on span at bounding box center [1043, 44] width 27 height 27
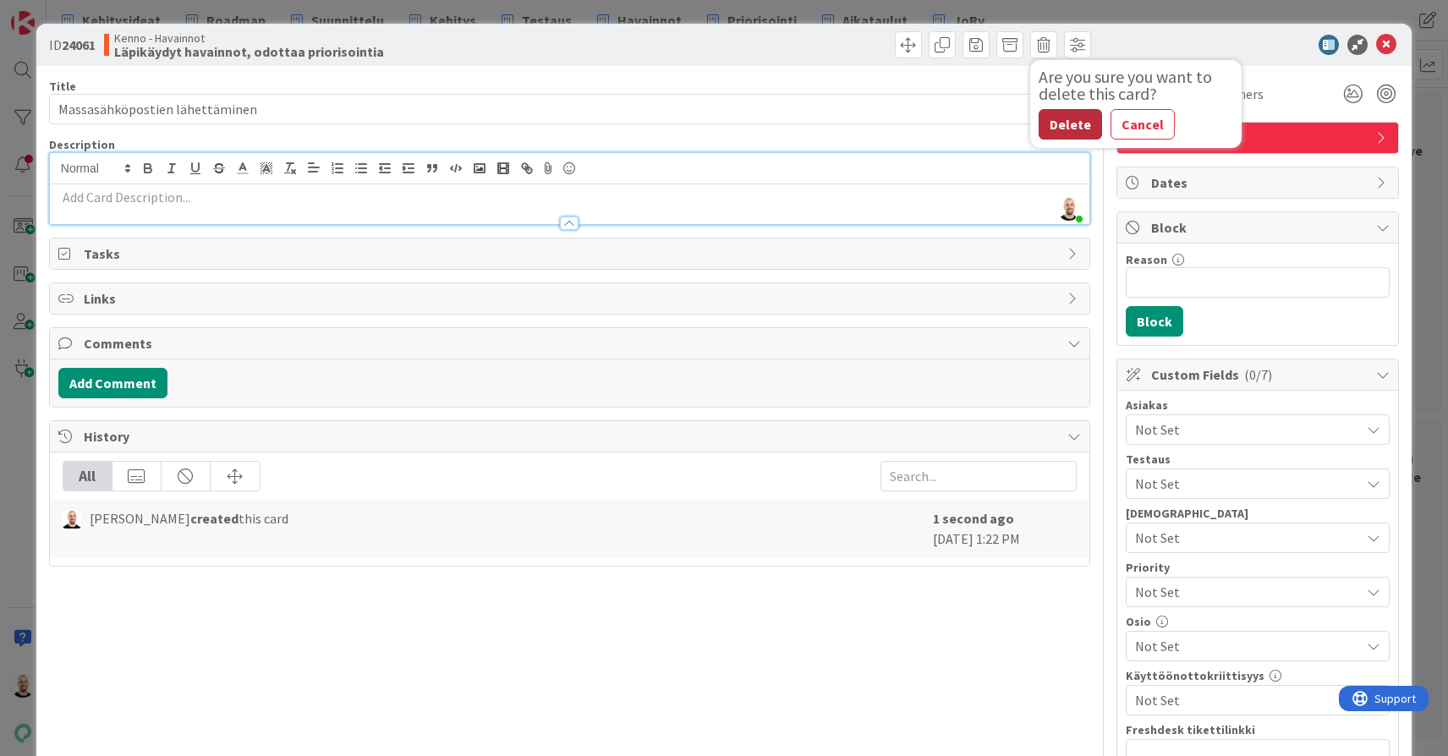
click at [1076, 128] on button "Delete" at bounding box center [1069, 124] width 63 height 30
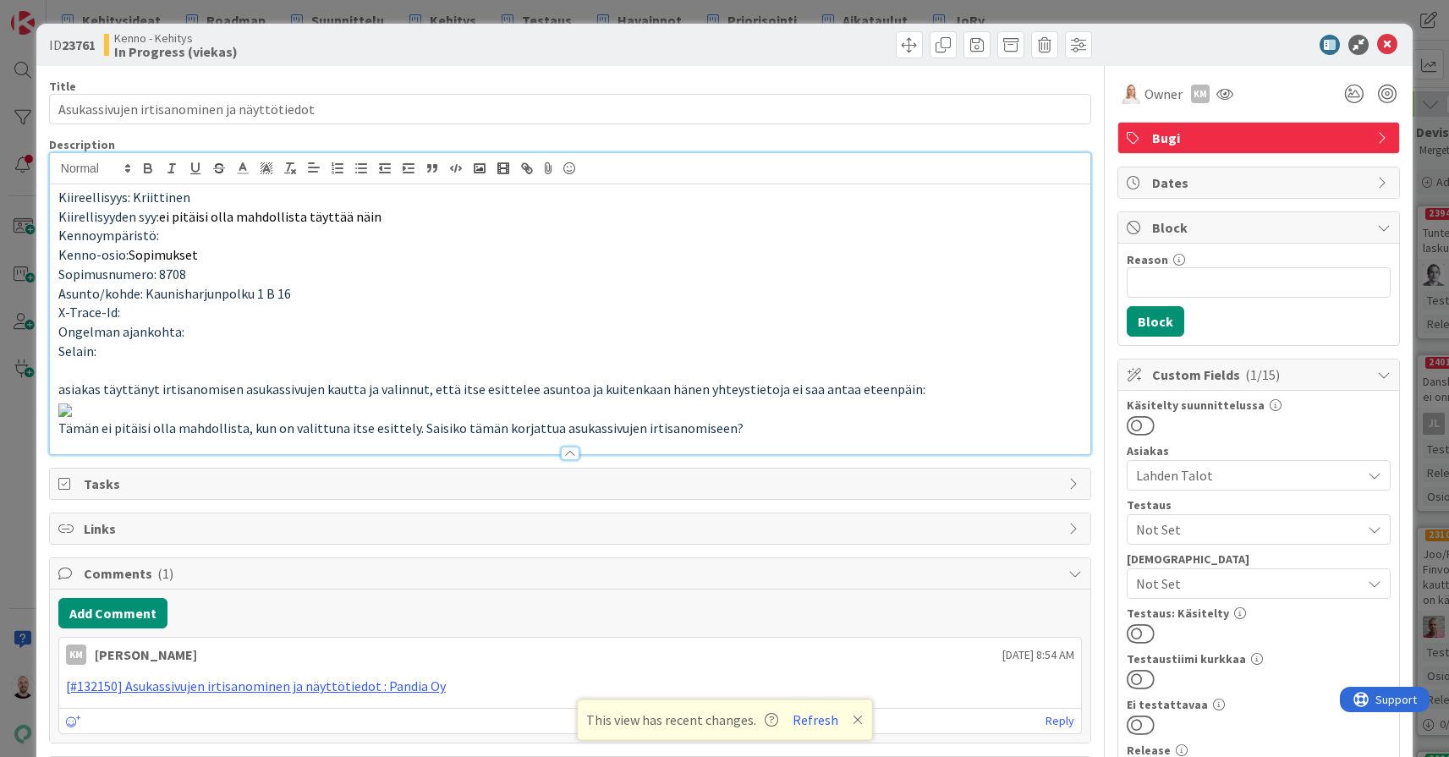
scroll to position [94, 0]
click at [987, 12] on div "ID 23761 Kenno - Kehitys In Progress (viekas) Title 43 / 128 Asukassivujen irti…" at bounding box center [724, 378] width 1449 height 757
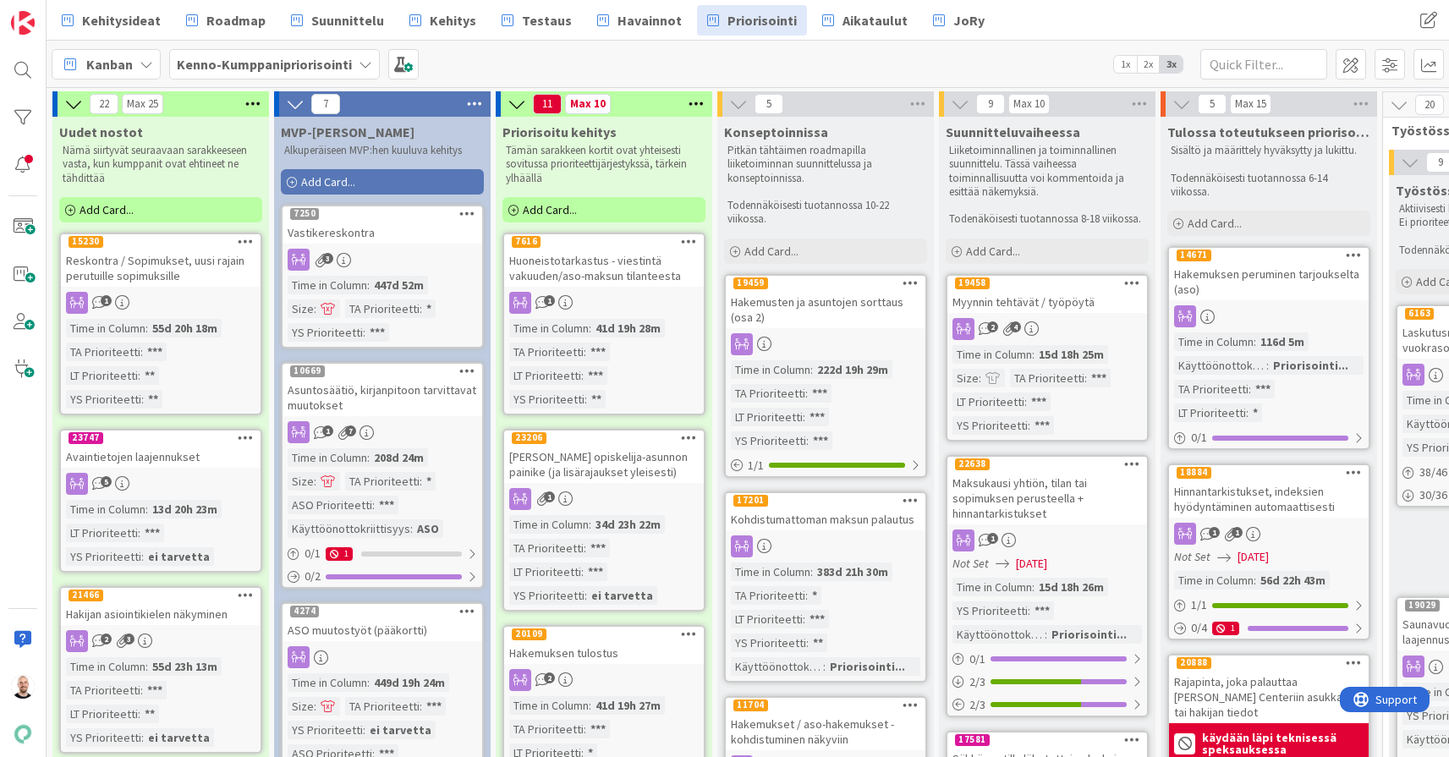
scroll to position [0, 8]
